Goal: Task Accomplishment & Management: Use online tool/utility

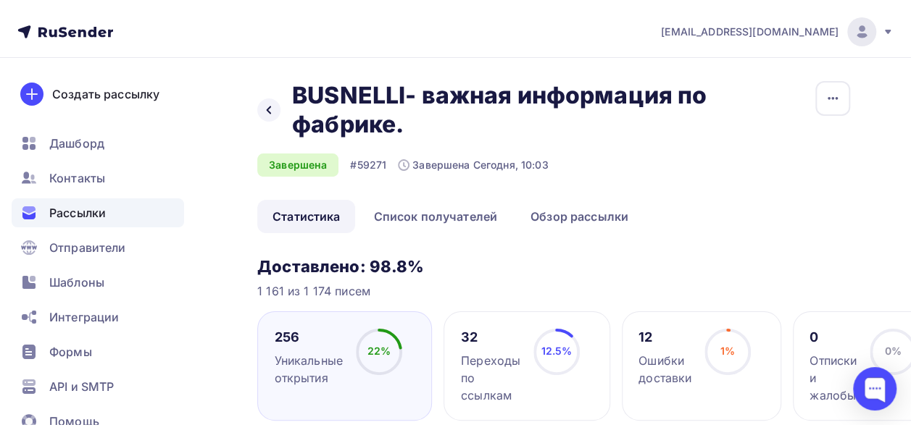
scroll to position [60, 0]
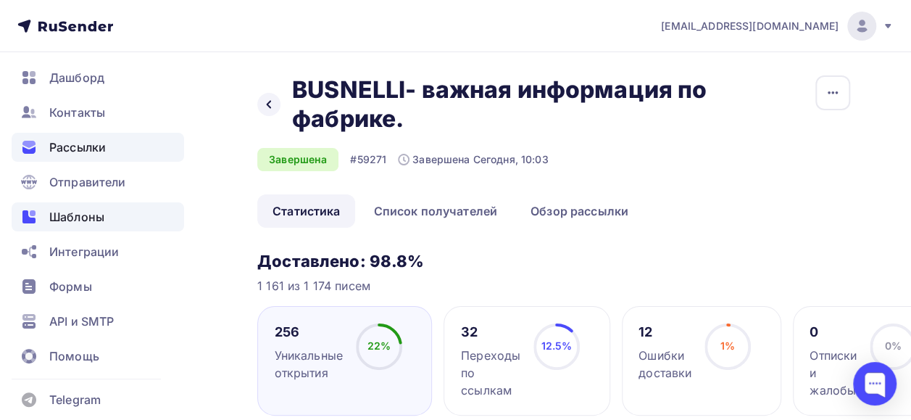
click at [111, 223] on div "Шаблоны" at bounding box center [98, 216] width 172 height 29
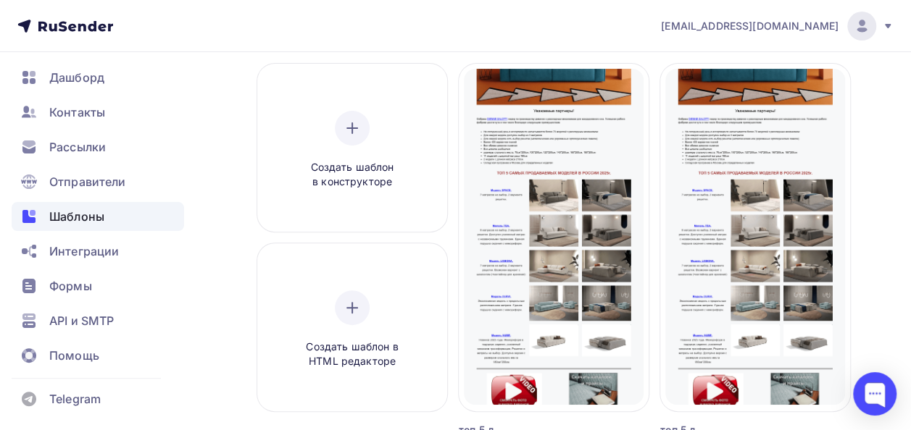
scroll to position [135, 0]
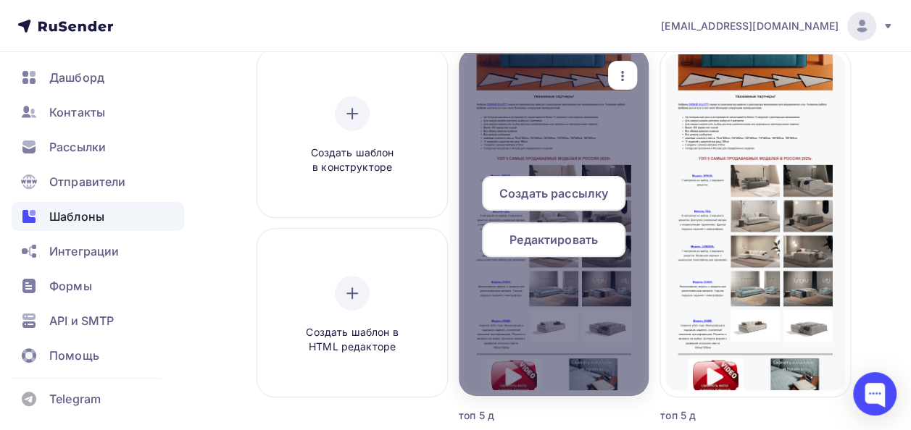
click at [567, 188] on span "Создать рассылку" at bounding box center [553, 193] width 109 height 17
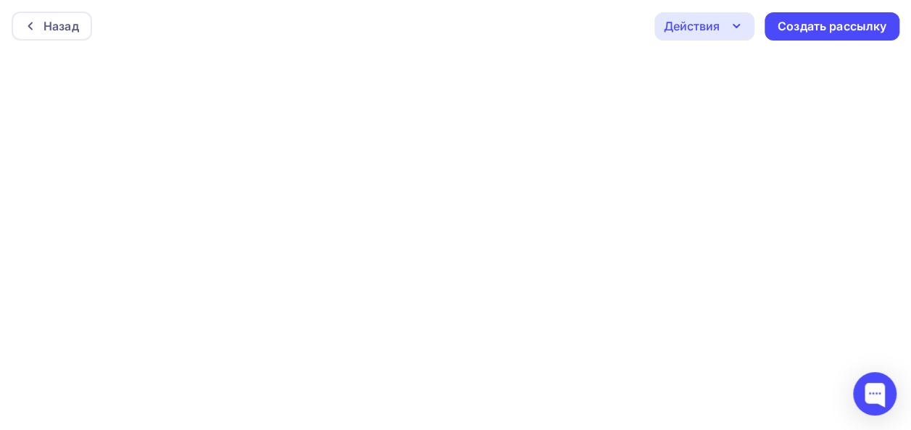
click at [719, 18] on div "Действия" at bounding box center [704, 26] width 100 height 28
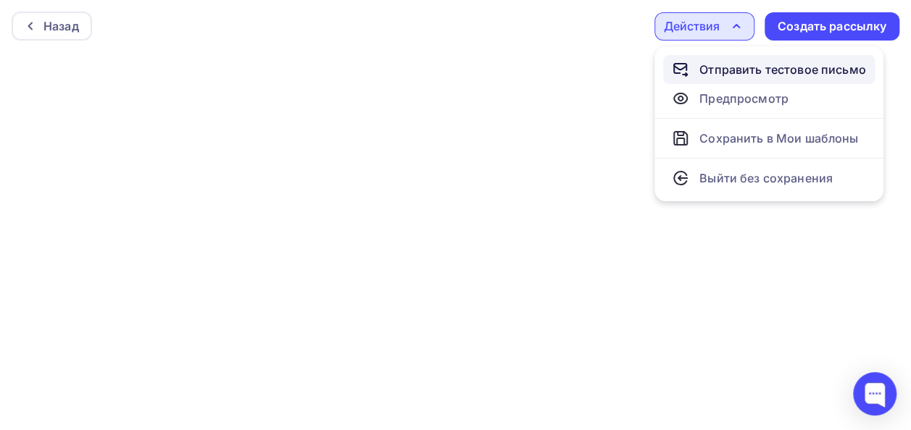
click at [754, 70] on div "Отправить тестовое письмо" at bounding box center [782, 69] width 167 height 17
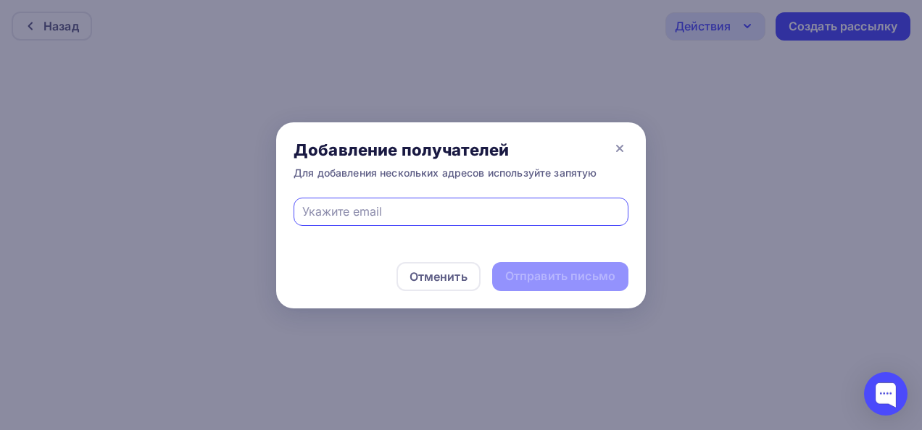
click at [437, 217] on input "text" at bounding box center [461, 211] width 318 height 17
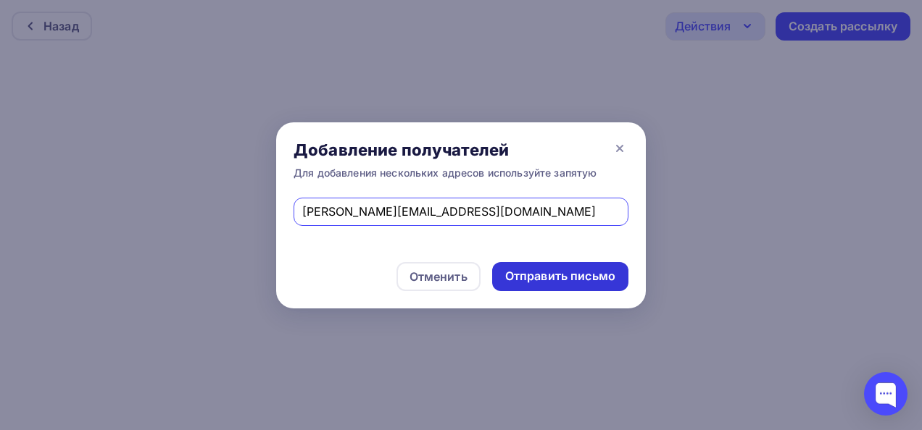
type input "[PERSON_NAME][EMAIL_ADDRESS][DOMAIN_NAME]"
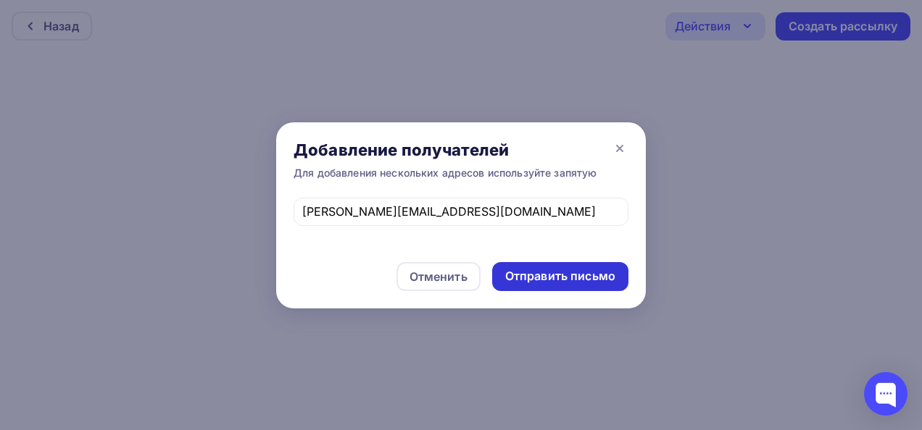
click at [583, 278] on div "Отправить письмо" at bounding box center [560, 276] width 110 height 17
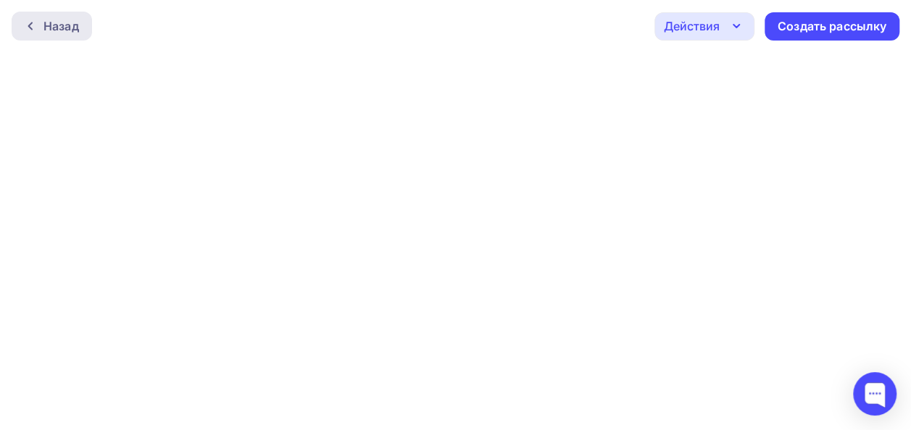
click at [36, 20] on div "Назад" at bounding box center [52, 26] width 80 height 29
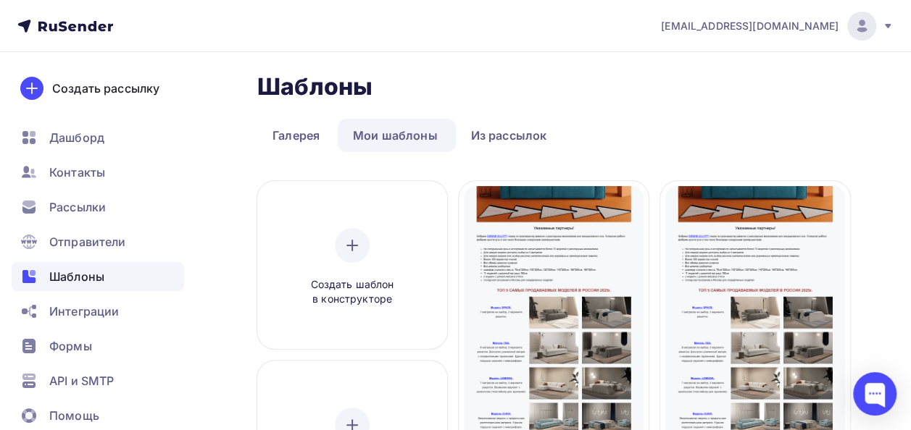
scroll to position [6, 0]
